Goal: Information Seeking & Learning: Understand process/instructions

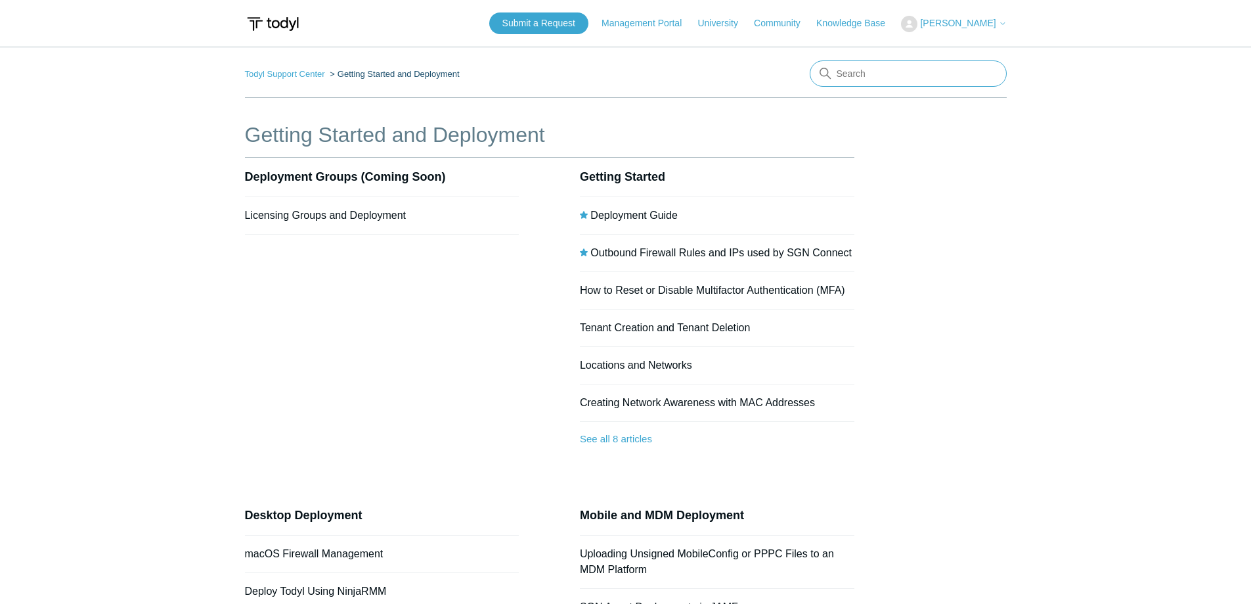
click at [908, 78] on input "Search" at bounding box center [908, 73] width 197 height 26
click at [854, 71] on input "Search" at bounding box center [908, 73] width 197 height 26
type input "u"
type input "uninstall sgn"
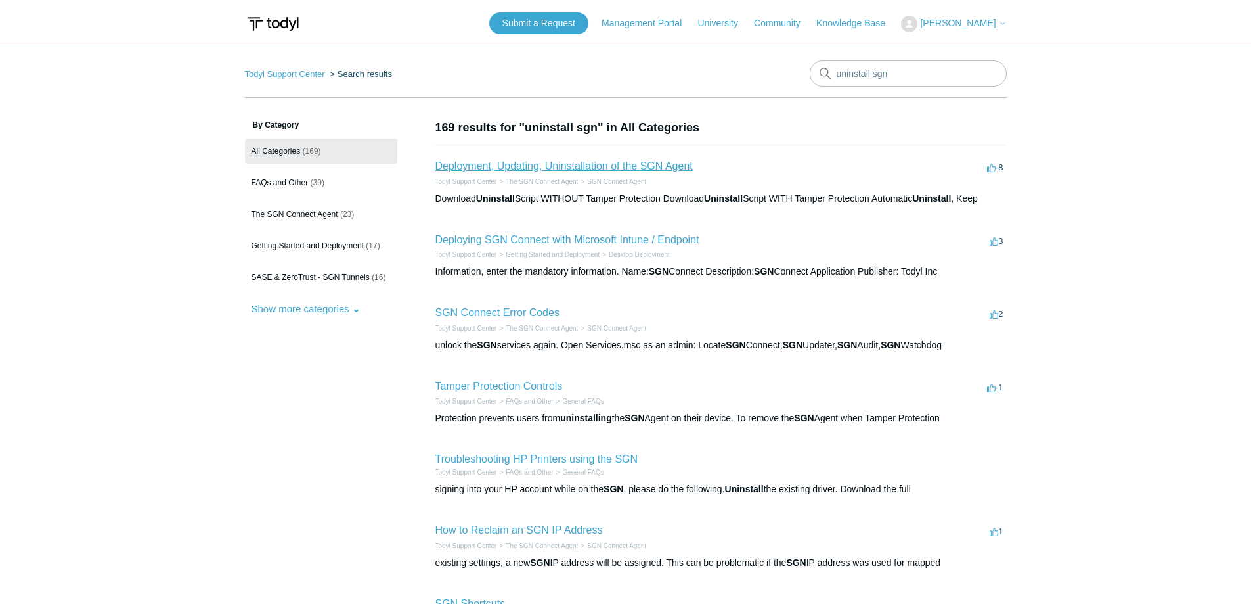
click at [626, 170] on link "Deployment, Updating, Uninstallation of the SGN Agent" at bounding box center [563, 165] width 257 height 11
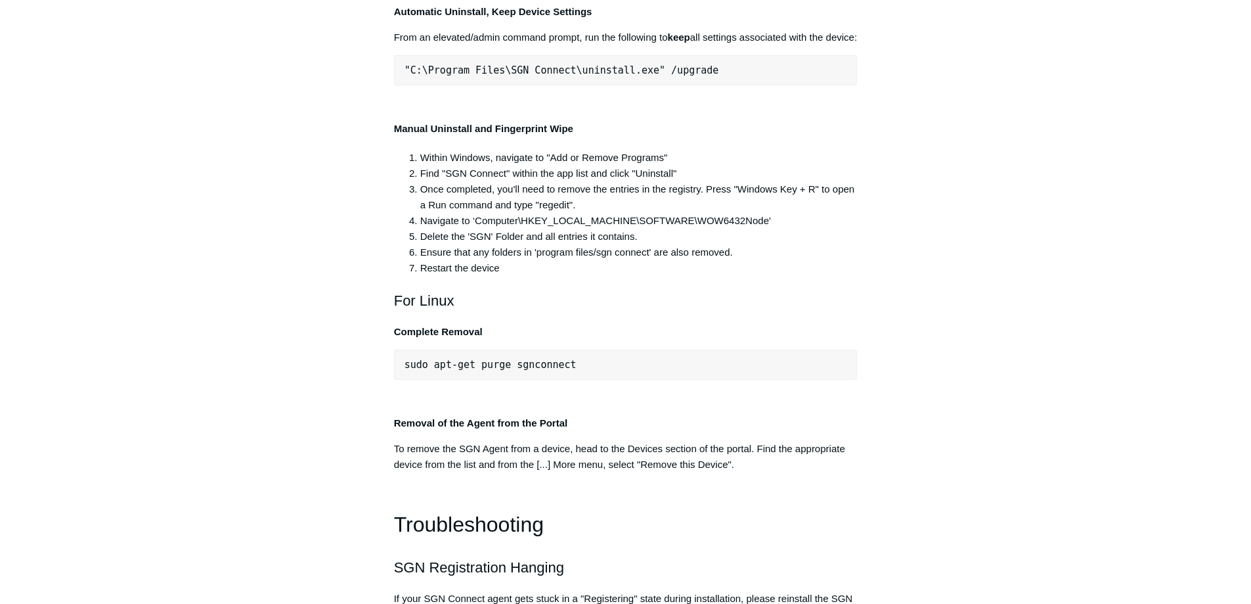
scroll to position [2561, 0]
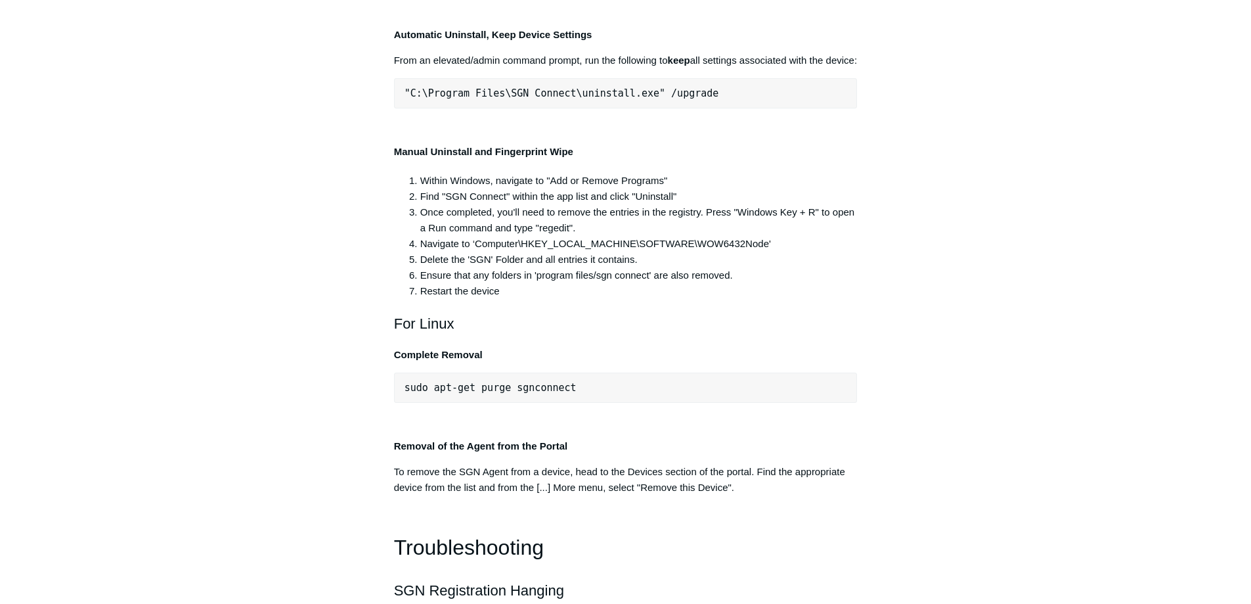
drag, startPoint x: 659, startPoint y: 273, endPoint x: 378, endPoint y: 275, distance: 281.8
copy span ""C:\Program Files\SGN Connect\uninstall.exe""
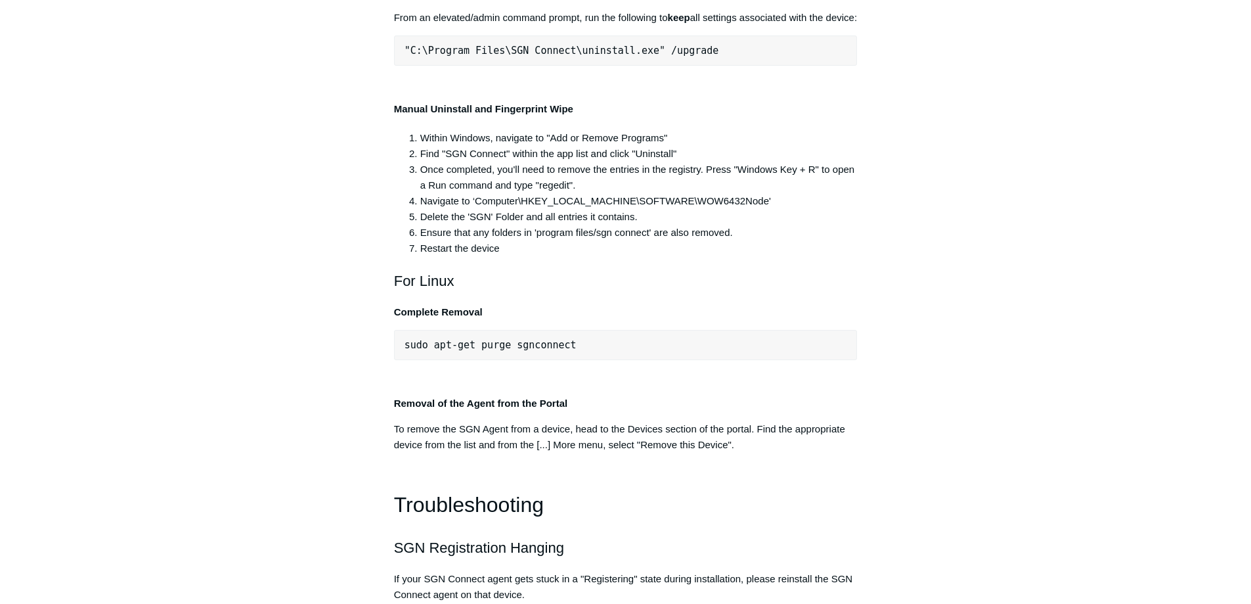
scroll to position [2627, 0]
